Goal: Information Seeking & Learning: Stay updated

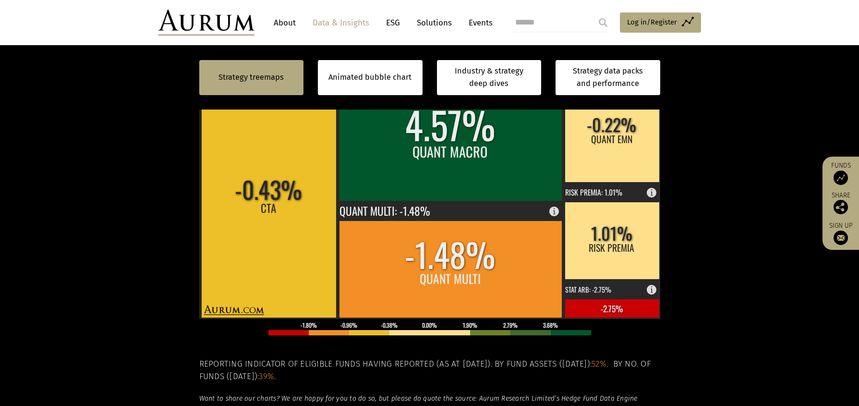
scroll to position [384, 0]
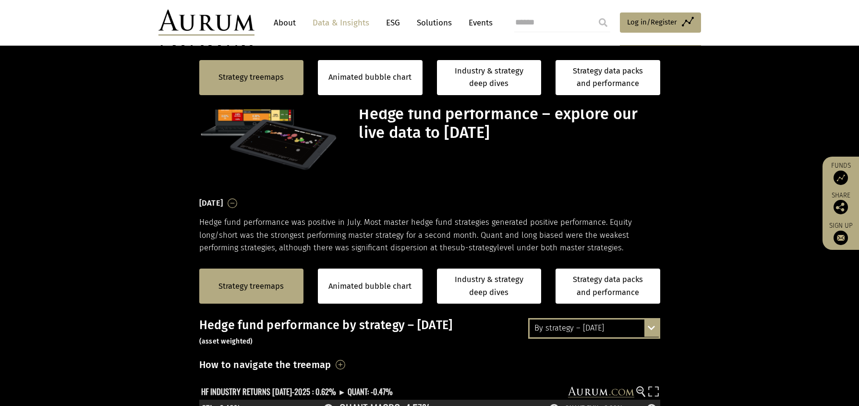
scroll to position [384, 0]
